Goal: Check status: Check status

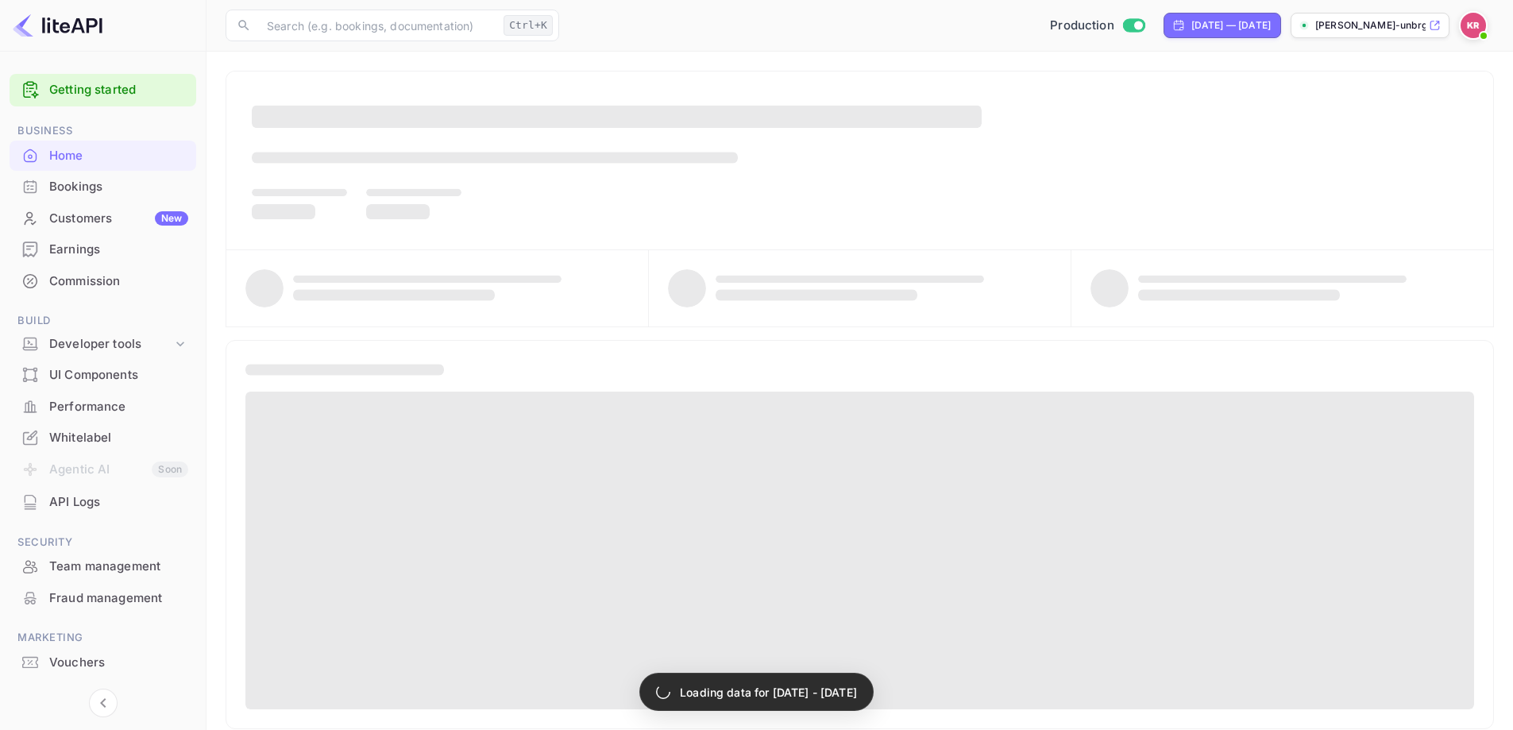
click at [95, 196] on div "Bookings" at bounding box center [103, 187] width 187 height 31
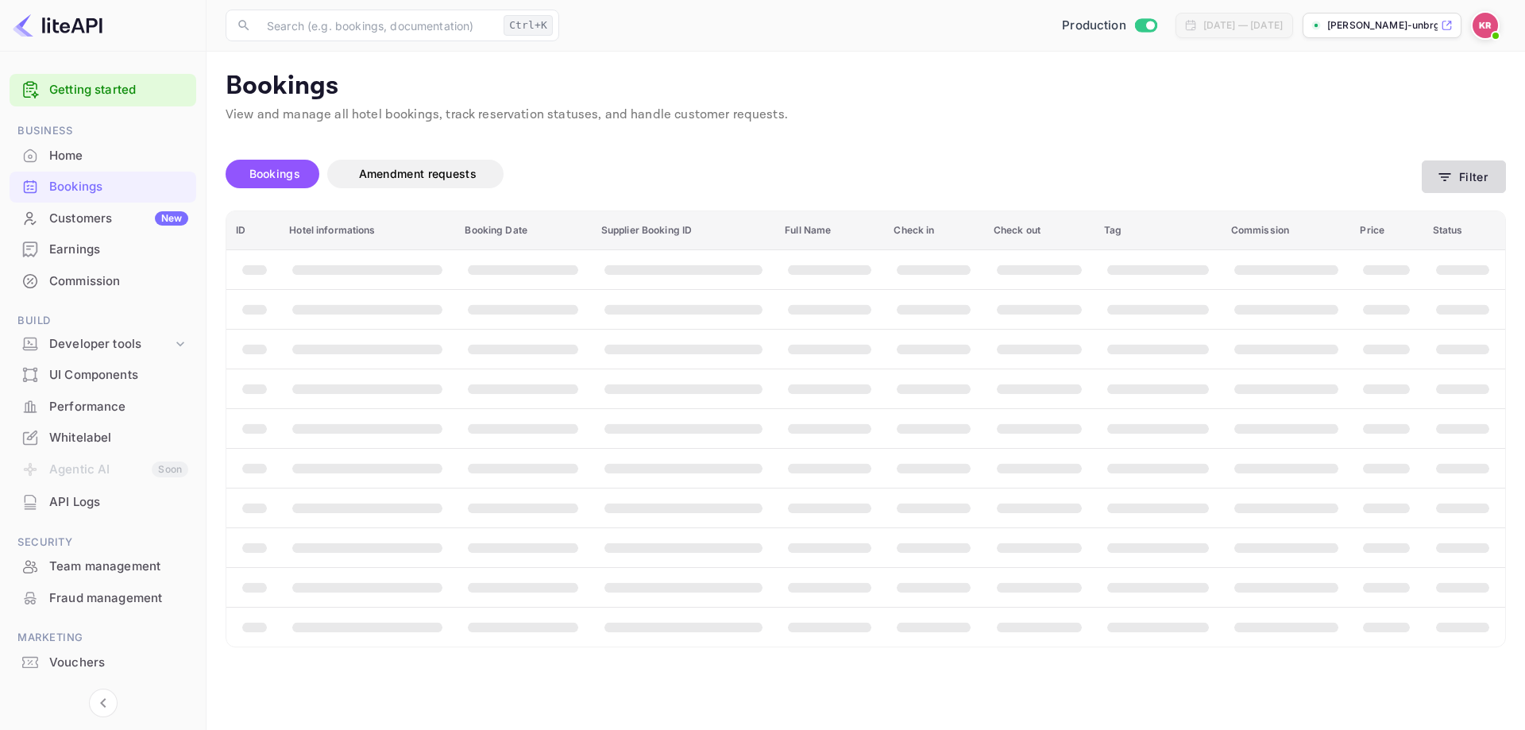
click at [1467, 167] on button "Filter" at bounding box center [1464, 176] width 84 height 33
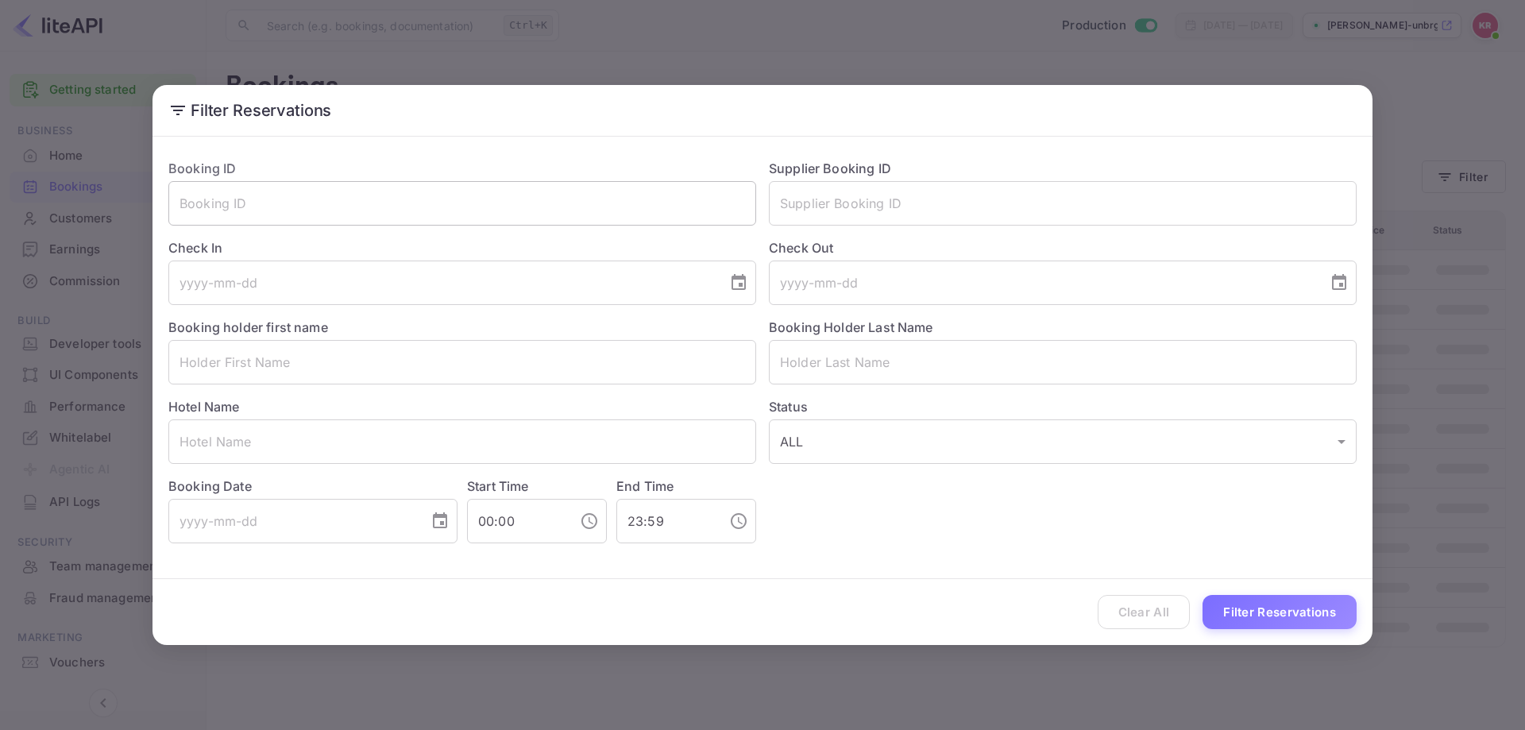
click at [574, 211] on input "text" at bounding box center [462, 203] width 588 height 44
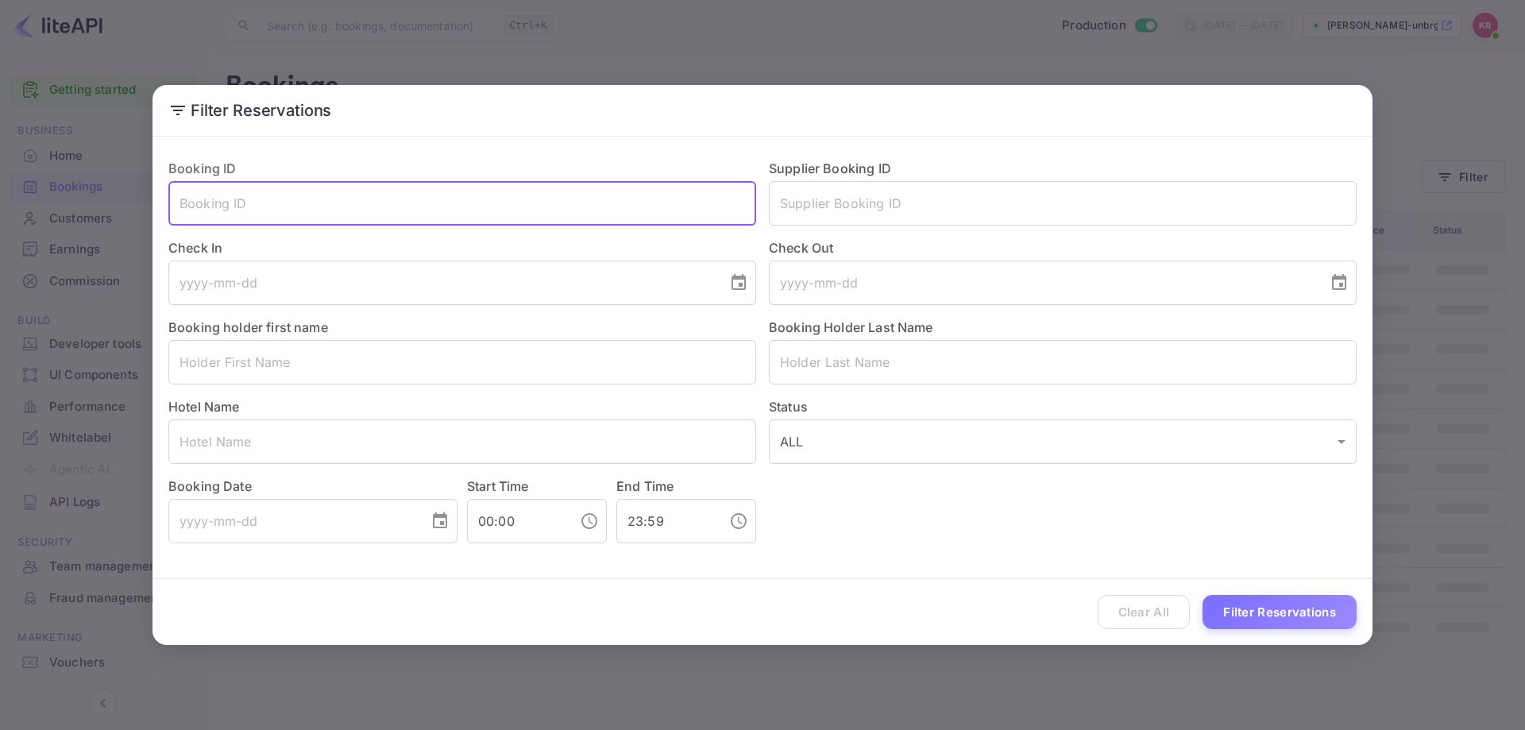
paste input "_Mi2cUj4l"
type input "_Mi2cUj4l"
click at [1267, 606] on button "Filter Reservations" at bounding box center [1280, 612] width 154 height 34
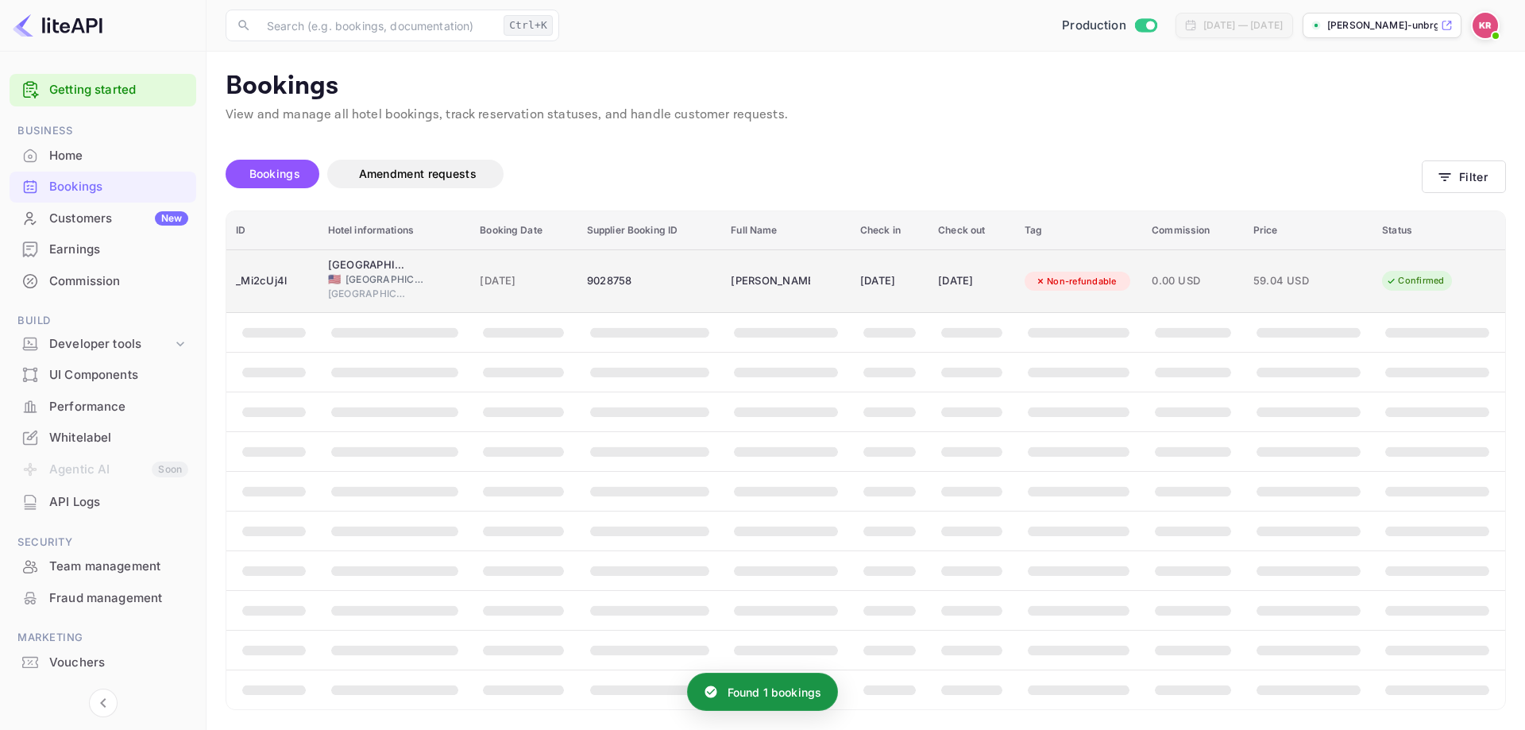
click at [814, 277] on td "Jodi Meadows" at bounding box center [785, 281] width 129 height 64
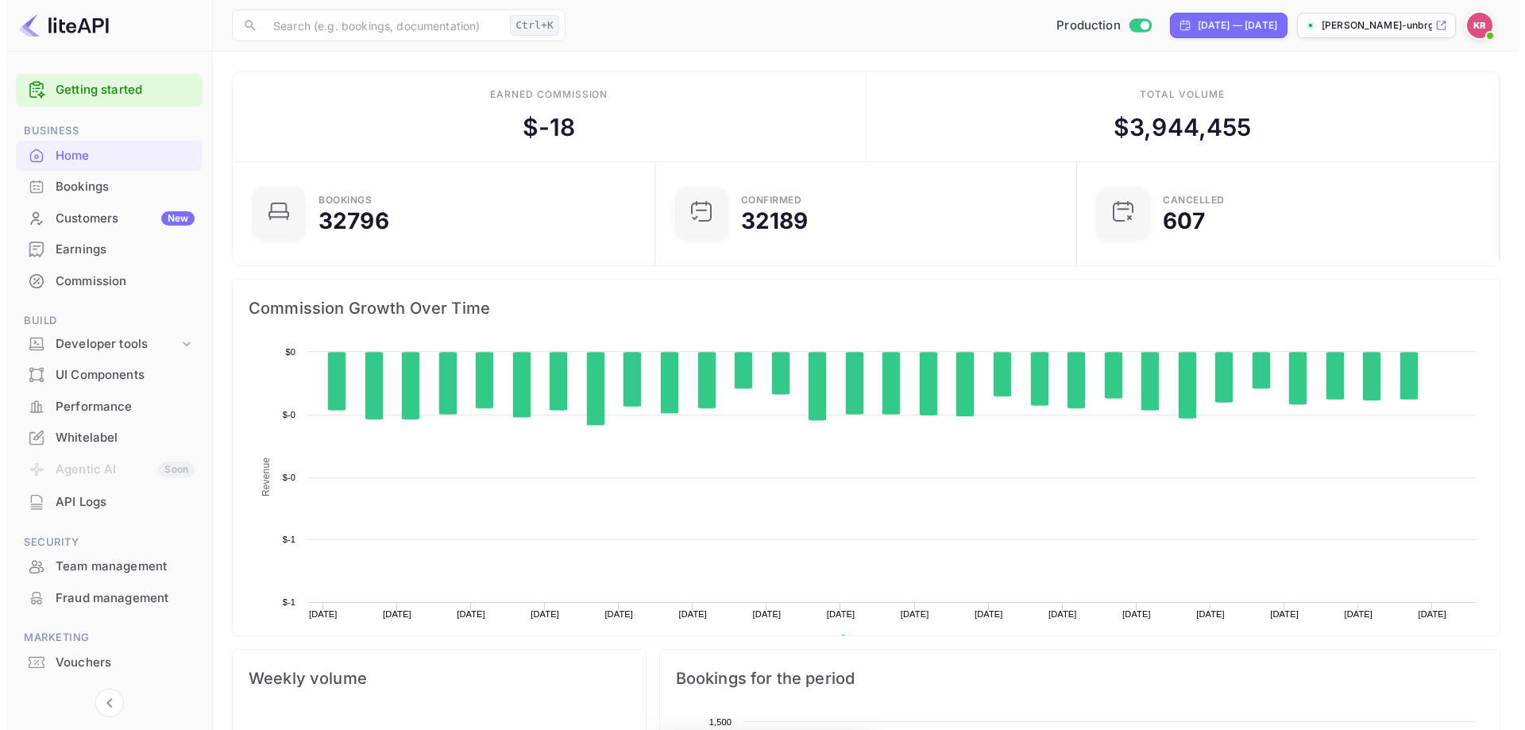
scroll to position [246, 400]
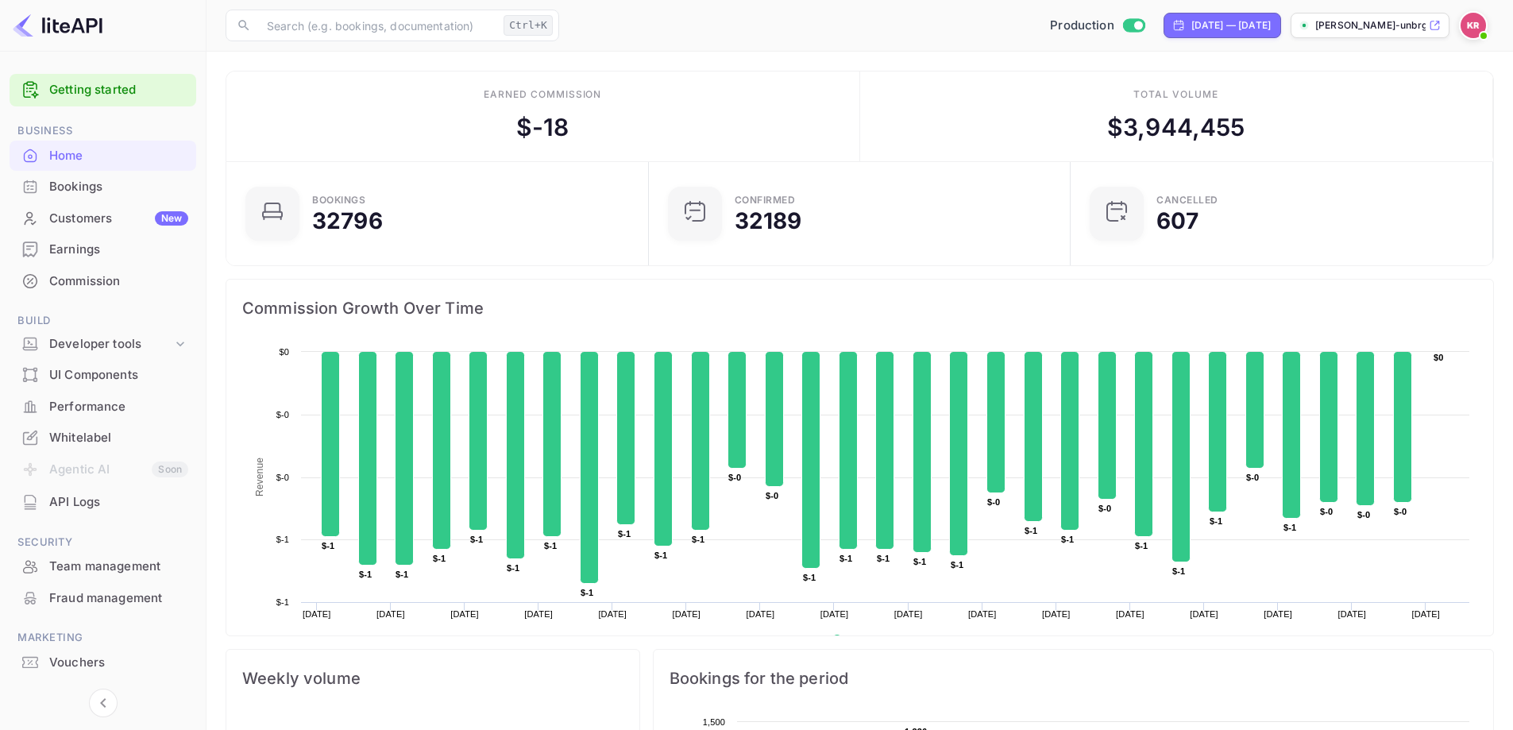
click at [78, 190] on div "Bookings" at bounding box center [118, 187] width 139 height 18
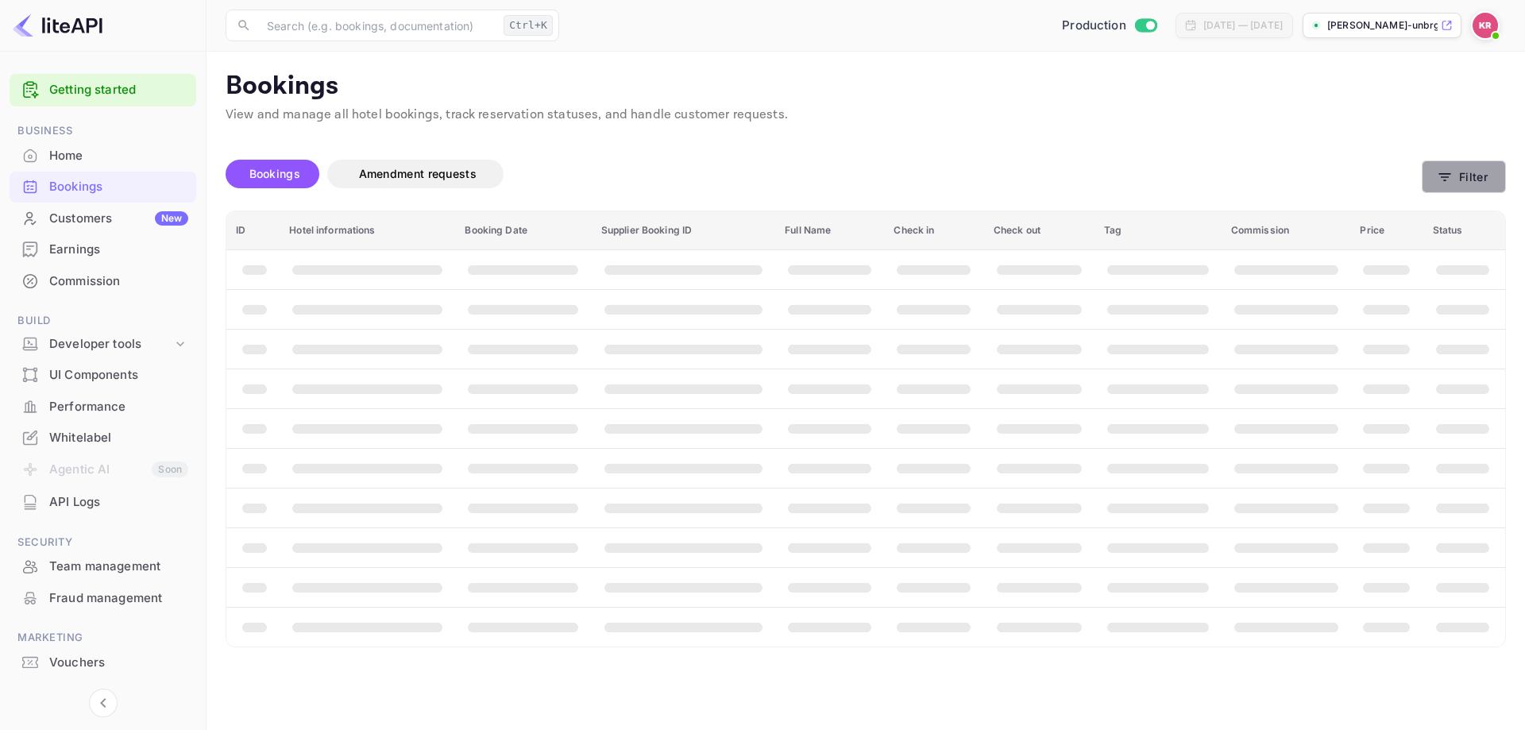
click at [1494, 166] on button "Filter" at bounding box center [1464, 176] width 84 height 33
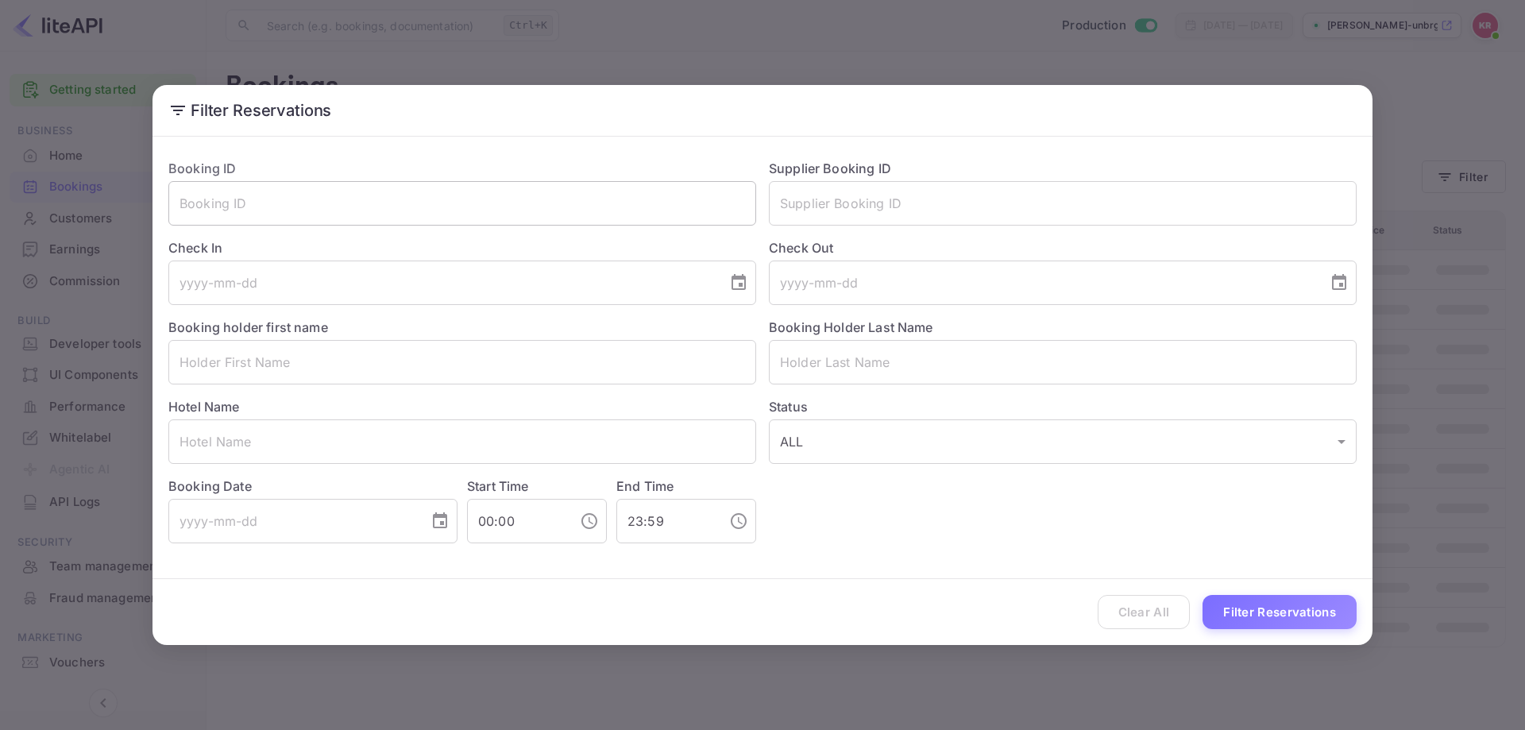
click at [259, 203] on input "text" at bounding box center [462, 203] width 588 height 44
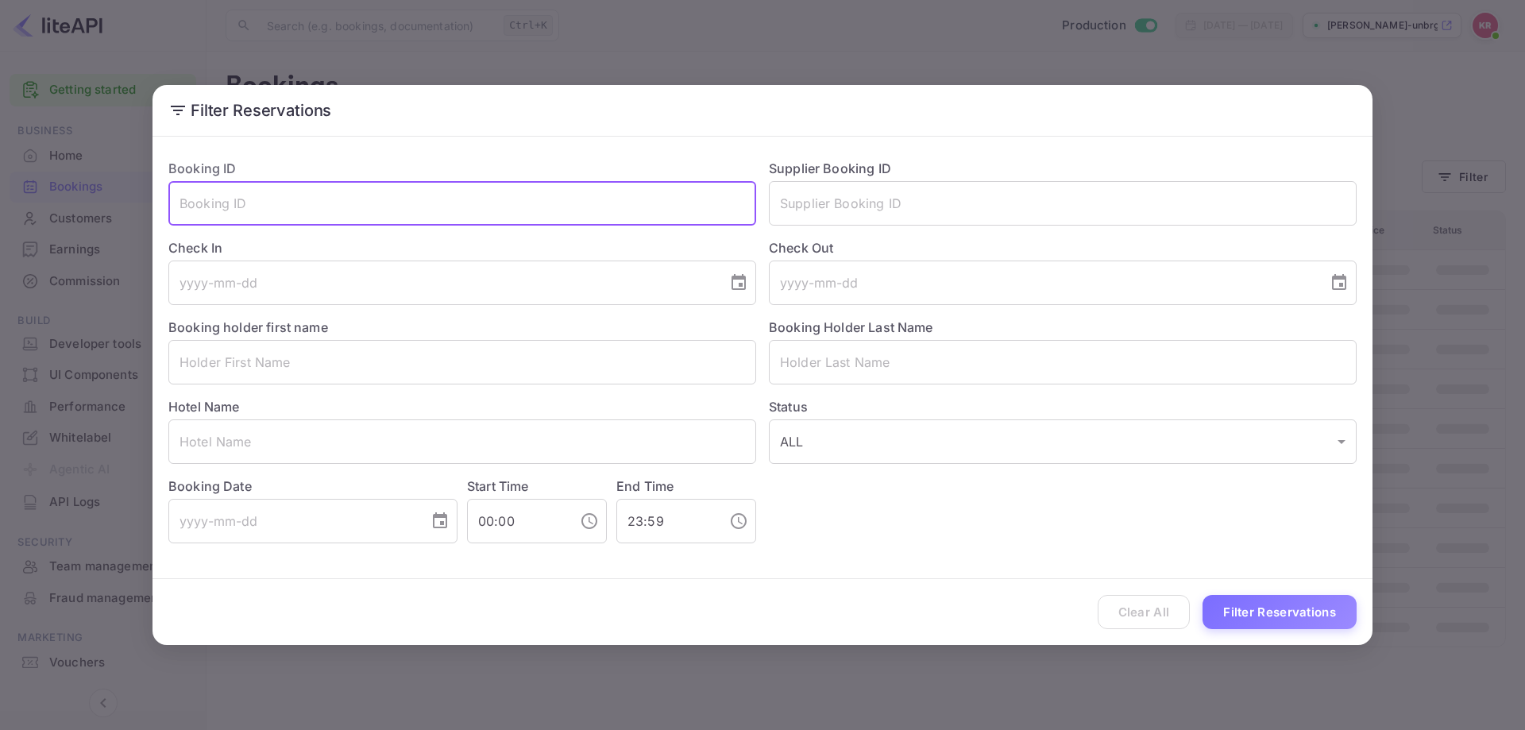
paste input "EjKRETf2w"
type input "EjKRETf2w"
click at [1246, 609] on button "Filter Reservations" at bounding box center [1280, 612] width 154 height 34
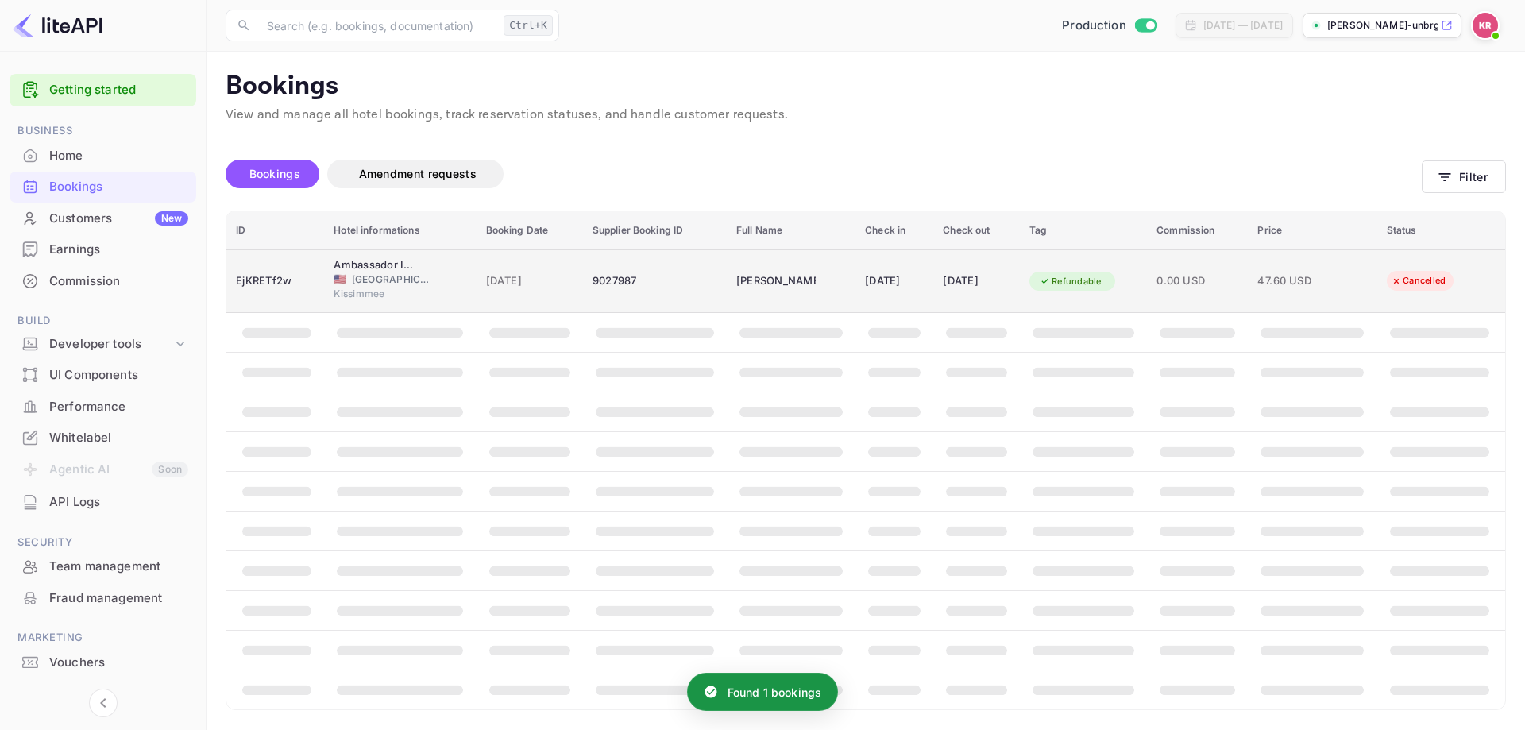
click at [914, 292] on div "[DATE]" at bounding box center [894, 281] width 59 height 25
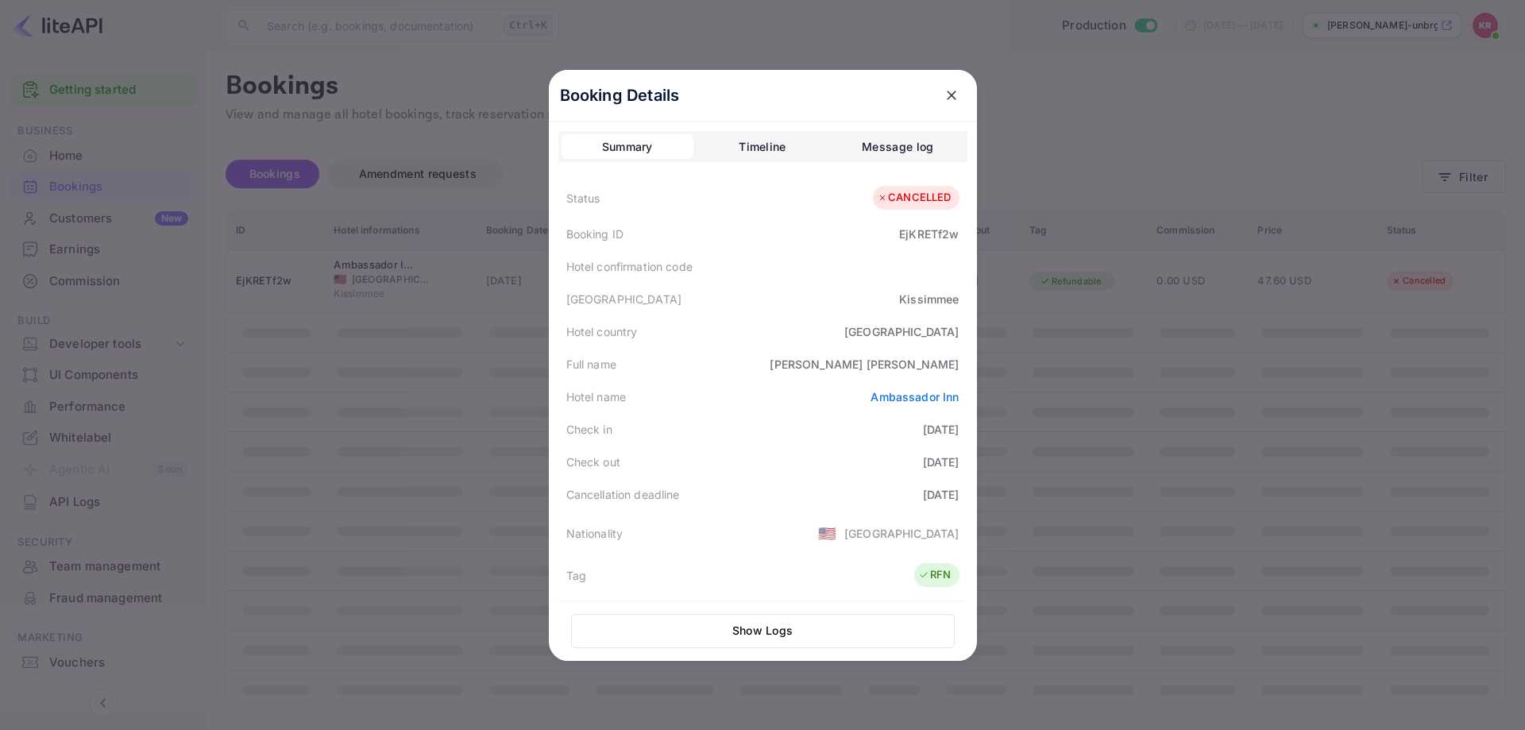
scroll to position [318, 0]
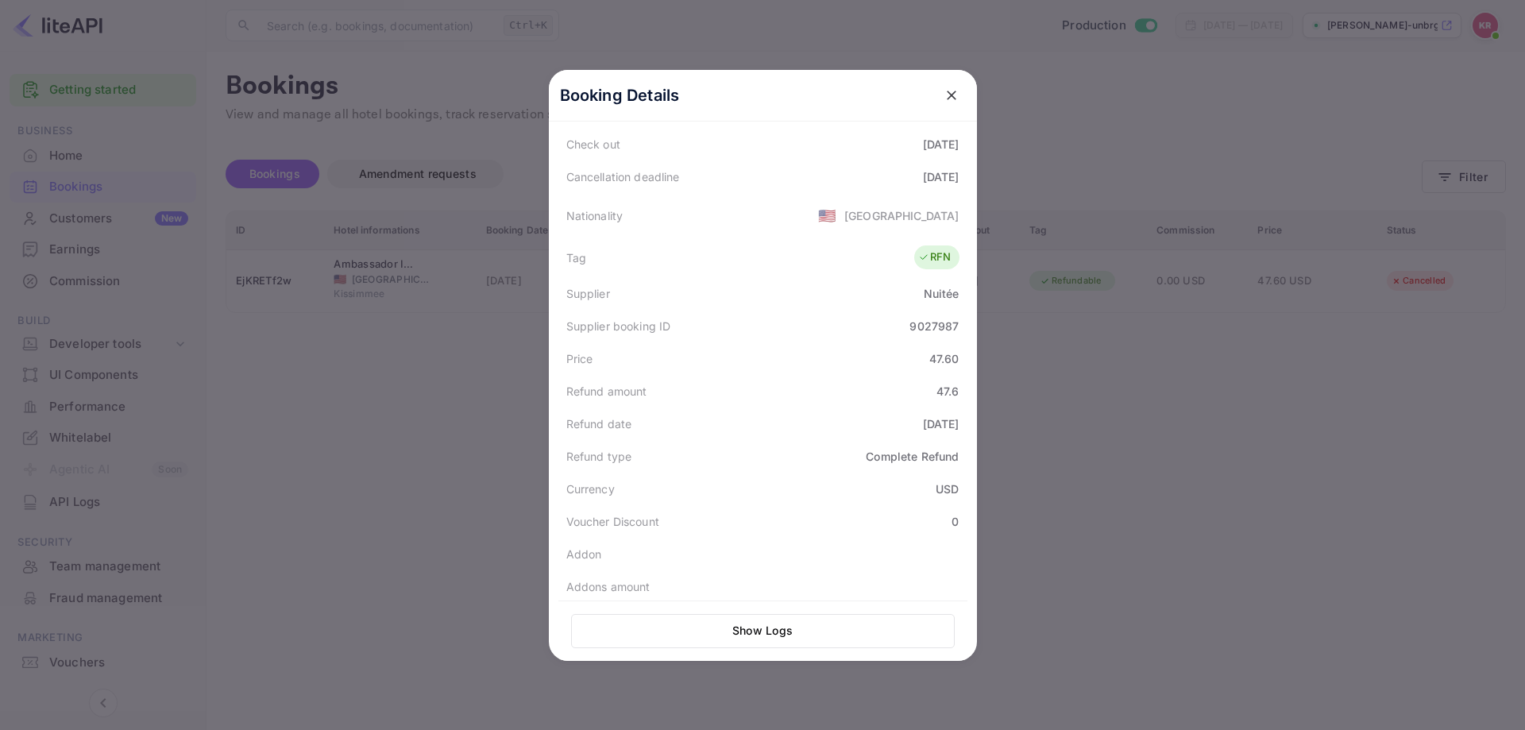
drag, startPoint x: 1097, startPoint y: 215, endPoint x: 1128, endPoint y: 177, distance: 48.5
click at [1097, 218] on div at bounding box center [762, 365] width 1525 height 730
